Goal: Task Accomplishment & Management: Use online tool/utility

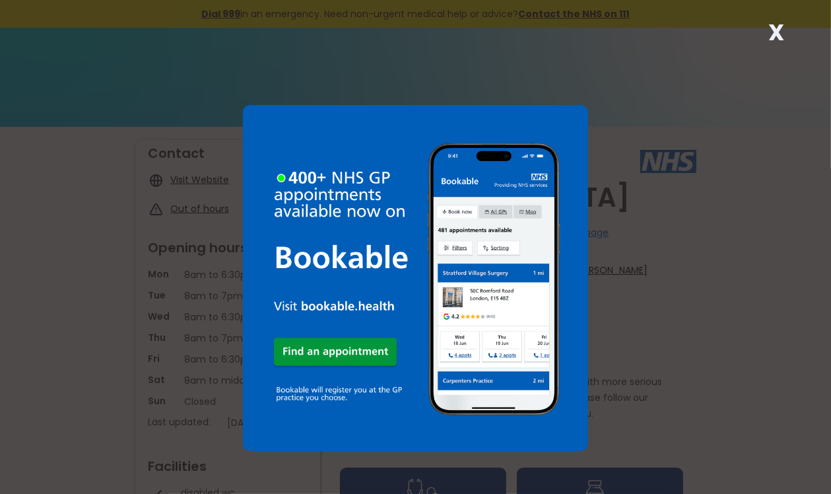
click at [783, 32] on strong "X" at bounding box center [776, 33] width 16 height 32
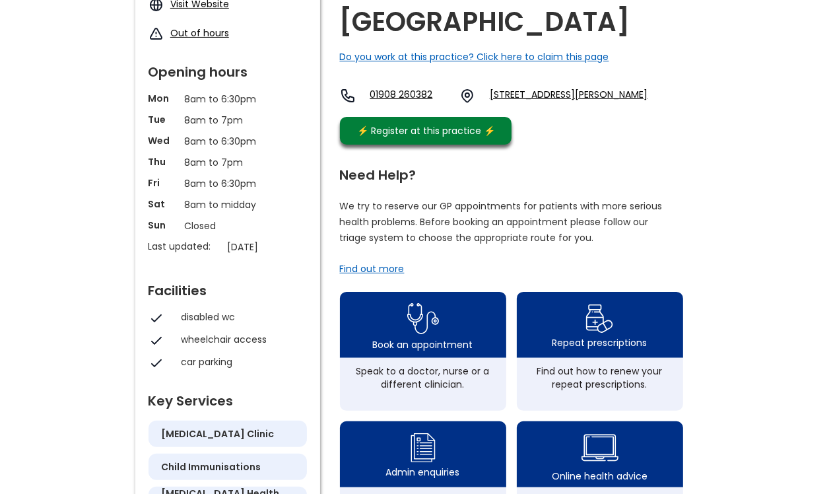
scroll to position [198, 0]
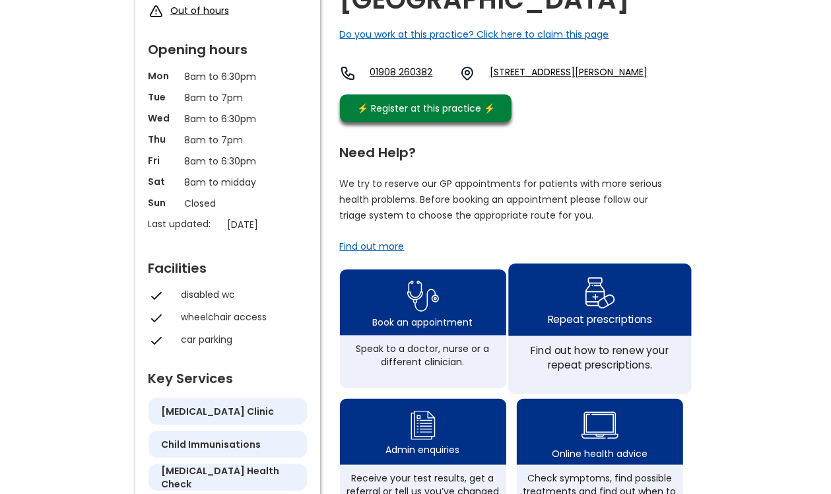
click at [601, 312] on img at bounding box center [599, 292] width 31 height 38
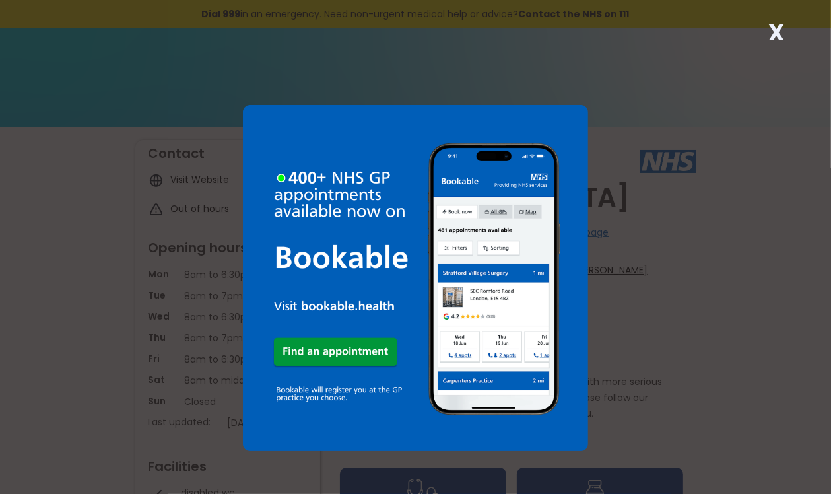
click at [775, 33] on strong "X" at bounding box center [776, 33] width 16 height 32
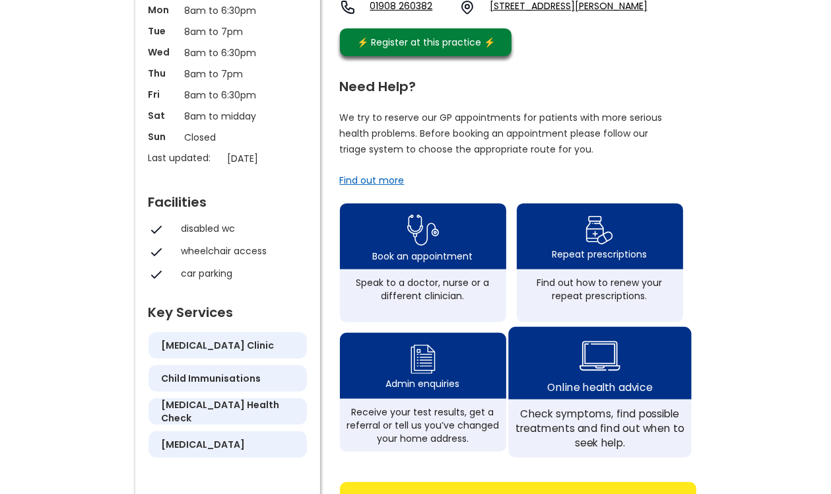
scroll to position [330, 0]
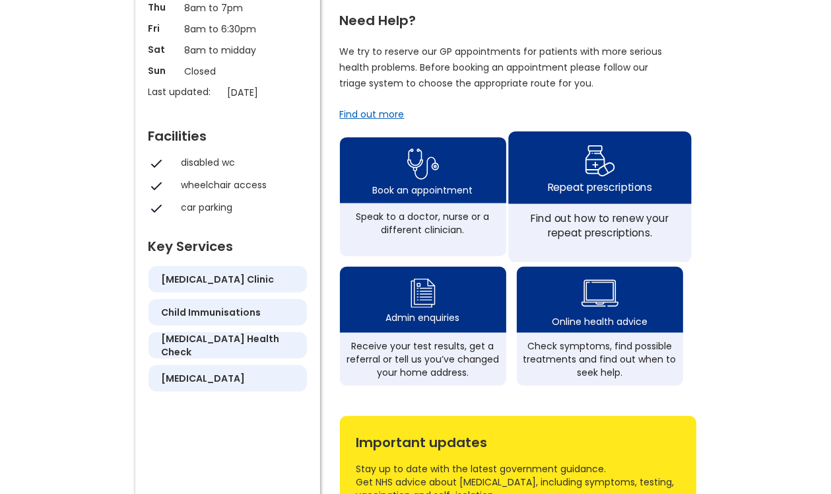
click at [569, 199] on div "Repeat prescriptions" at bounding box center [599, 167] width 183 height 73
